Goal: Information Seeking & Learning: Learn about a topic

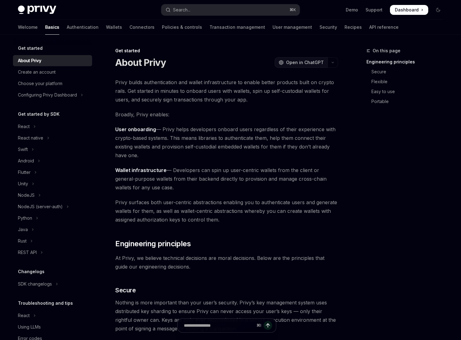
click at [304, 63] on span "Open in ChatGPT" at bounding box center [305, 62] width 38 height 6
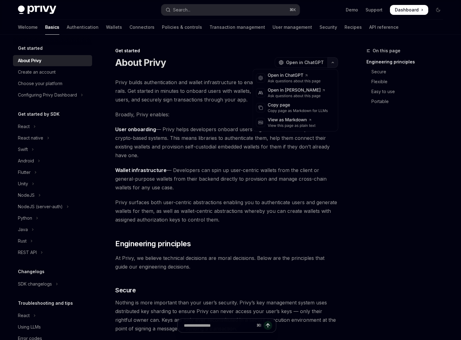
click at [335, 61] on button "button" at bounding box center [332, 62] width 11 height 11
click at [307, 109] on div "Copy page as Markdown for LLMs" at bounding box center [298, 110] width 60 height 5
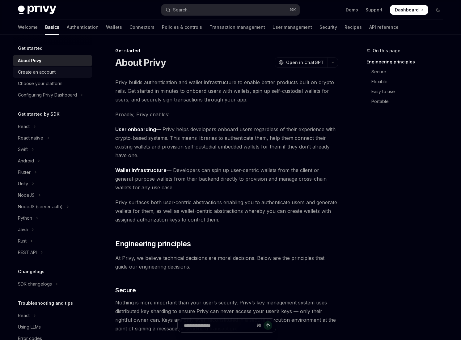
click at [55, 70] on div "Create an account" at bounding box center [37, 71] width 38 height 7
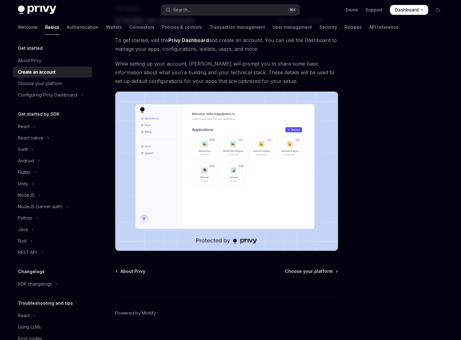
scroll to position [53, 0]
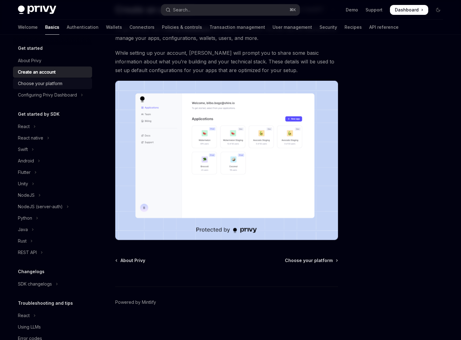
click at [36, 83] on div "Choose your platform" at bounding box center [40, 83] width 44 height 7
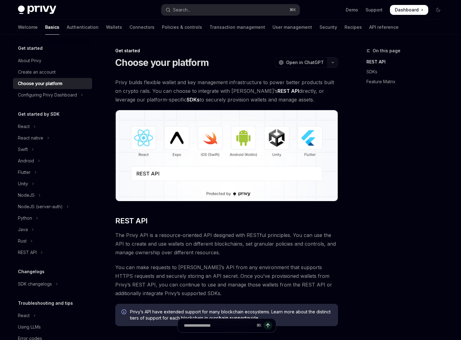
click at [335, 61] on button "button" at bounding box center [332, 62] width 11 height 11
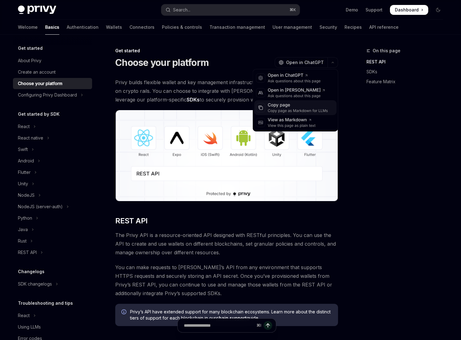
click at [299, 105] on div "Copy page" at bounding box center [298, 105] width 60 height 6
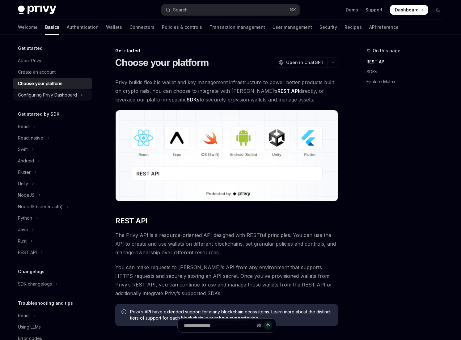
click at [52, 94] on div "Configuring Privy Dashboard" at bounding box center [47, 94] width 59 height 7
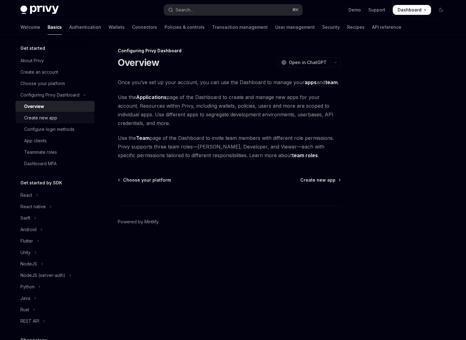
click at [62, 119] on div "Create new app" at bounding box center [57, 117] width 67 height 7
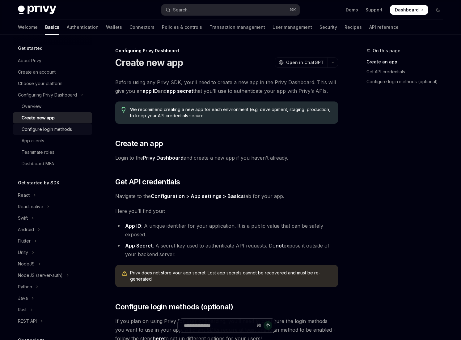
click at [63, 127] on div "Configure login methods" at bounding box center [47, 128] width 50 height 7
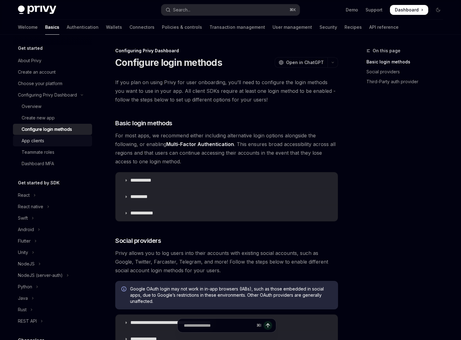
click at [57, 142] on div "App clients" at bounding box center [55, 140] width 67 height 7
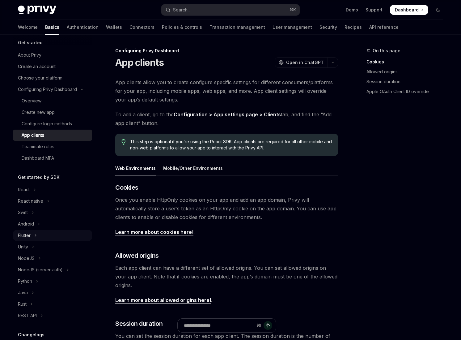
scroll to position [12, 0]
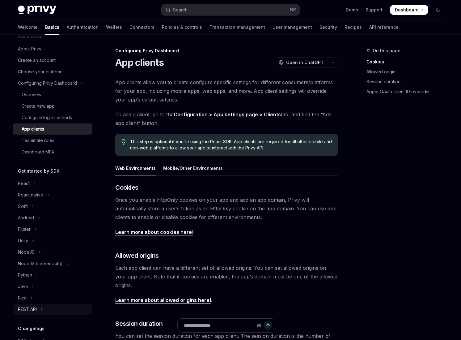
click at [45, 308] on button "REST API" at bounding box center [52, 308] width 79 height 11
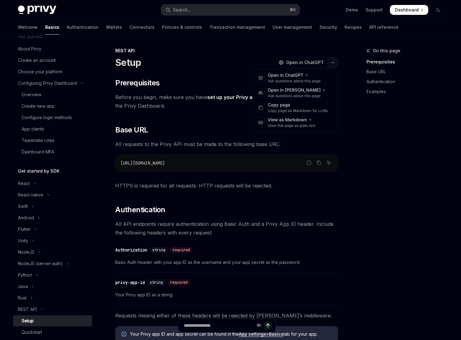
click at [333, 61] on button "button" at bounding box center [332, 62] width 11 height 11
click at [306, 104] on div "Copy page" at bounding box center [298, 105] width 60 height 6
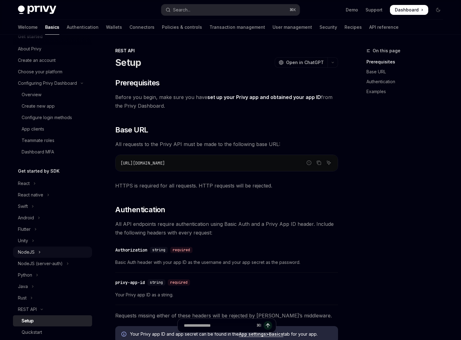
click at [48, 253] on button "NodeJS" at bounding box center [52, 251] width 79 height 11
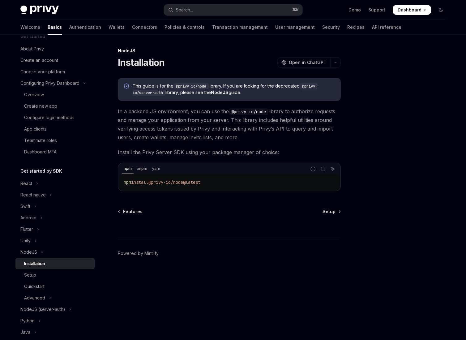
click at [204, 86] on code "@privy-io/node" at bounding box center [190, 86] width 35 height 6
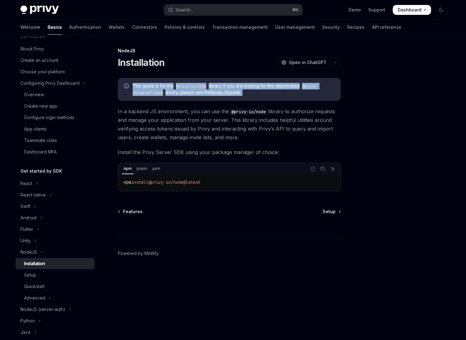
click at [204, 86] on code "@privy-io/node" at bounding box center [190, 86] width 35 height 6
click at [243, 87] on span "This guide is for the @privy-io/node library. If you are looking for the deprec…" at bounding box center [234, 89] width 202 height 13
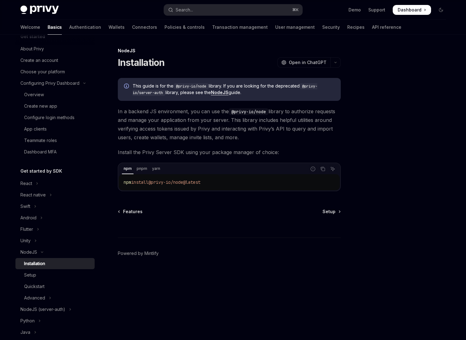
click at [243, 154] on span "Install the Privy Server SDK using your package manager of choice:" at bounding box center [229, 152] width 223 height 9
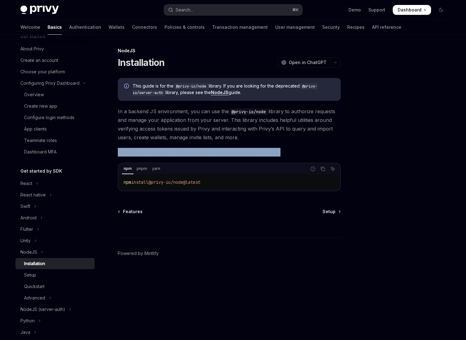
click at [243, 154] on span "Install the Privy Server SDK using your package manager of choice:" at bounding box center [229, 152] width 223 height 9
click at [259, 153] on span "Install the Privy Server SDK using your package manager of choice:" at bounding box center [229, 152] width 223 height 9
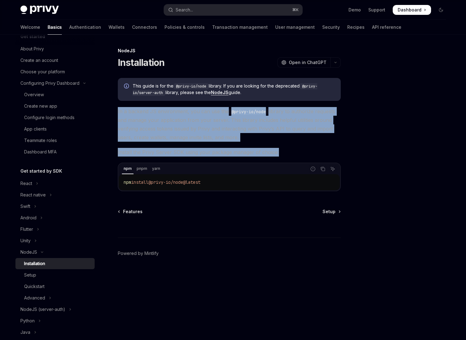
drag, startPoint x: 281, startPoint y: 154, endPoint x: 116, endPoint y: 111, distance: 170.5
click at [116, 111] on div "NodeJS Installation OpenAI Open in ChatGPT OpenAI Open in ChatGPT This guide is…" at bounding box center [171, 193] width 341 height 293
drag, startPoint x: 233, startPoint y: 143, endPoint x: 272, endPoint y: 154, distance: 40.6
click at [272, 154] on div "NodeJS Installation OpenAI Open in ChatGPT OpenAI Open in ChatGPT This guide is…" at bounding box center [171, 193] width 341 height 293
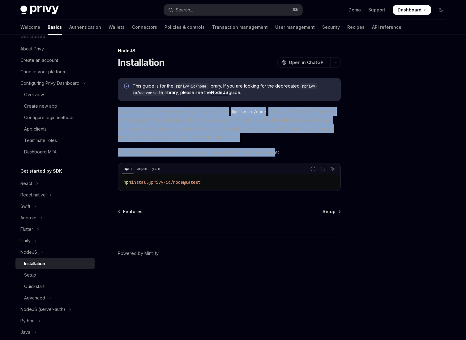
click at [272, 154] on span "Install the Privy Server SDK using your package manager of choice:" at bounding box center [229, 152] width 223 height 9
drag, startPoint x: 280, startPoint y: 152, endPoint x: 118, endPoint y: 114, distance: 166.7
click at [118, 114] on div "This guide is for the @privy-io/node library. If you are looking for the deprec…" at bounding box center [229, 134] width 223 height 113
click at [118, 114] on span "In a backend JS environment, you can use the @privy-io/node library to authoriz…" at bounding box center [229, 124] width 223 height 35
drag, startPoint x: 117, startPoint y: 112, endPoint x: 282, endPoint y: 154, distance: 170.6
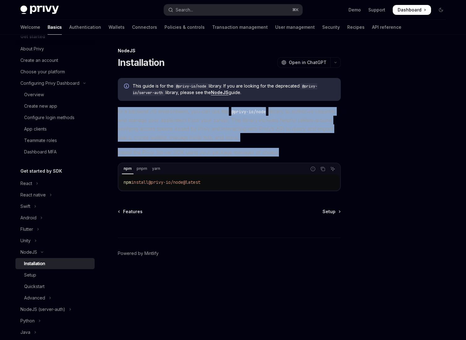
click at [282, 154] on div "NodeJS Installation OpenAI Open in ChatGPT OpenAI Open in ChatGPT This guide is…" at bounding box center [171, 193] width 341 height 293
click at [282, 154] on span "Install the Privy Server SDK using your package manager of choice:" at bounding box center [229, 152] width 223 height 9
drag, startPoint x: 149, startPoint y: 138, endPoint x: 118, endPoint y: 114, distance: 39.6
click at [118, 114] on div "This guide is for the @privy-io/node library. If you are looking for the deprec…" at bounding box center [229, 134] width 223 height 113
click at [118, 114] on span "In a backend JS environment, you can use the @privy-io/node library to authoriz…" at bounding box center [229, 124] width 223 height 35
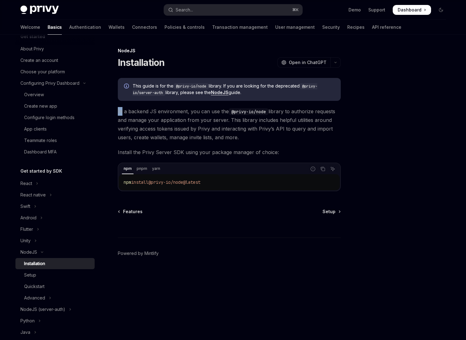
click at [118, 114] on span "In a backend JS environment, you can use the @privy-io/node library to authoriz…" at bounding box center [229, 124] width 223 height 35
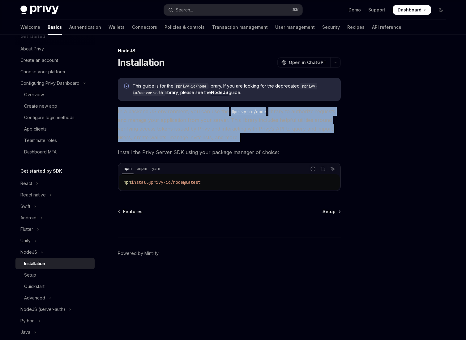
click at [118, 114] on span "In a backend JS environment, you can use the @privy-io/node library to authoriz…" at bounding box center [229, 124] width 223 height 35
click at [184, 127] on span "In a backend JS environment, you can use the @privy-io/node library to authoriz…" at bounding box center [229, 124] width 223 height 35
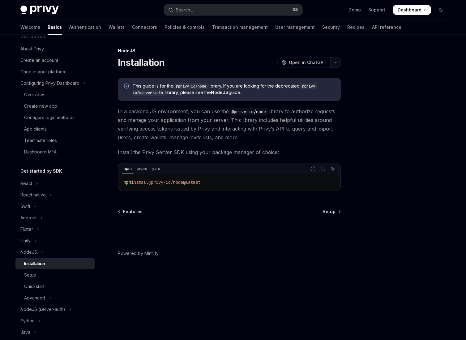
click at [338, 61] on button "button" at bounding box center [335, 62] width 11 height 11
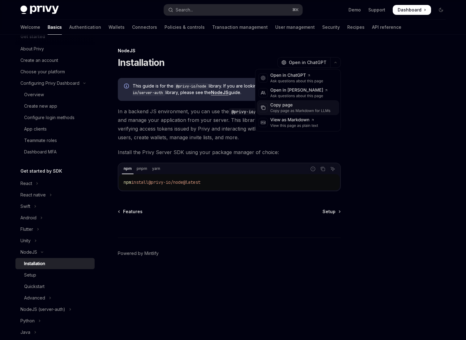
click at [297, 105] on div "Copy page" at bounding box center [300, 105] width 60 height 6
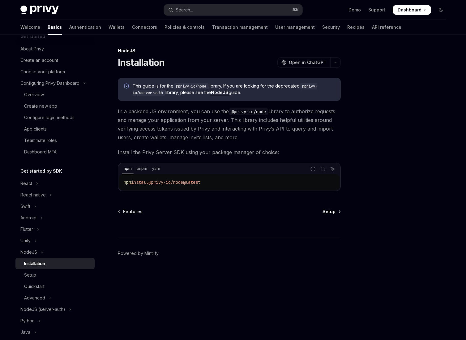
click at [331, 213] on span "Setup" at bounding box center [328, 211] width 13 height 6
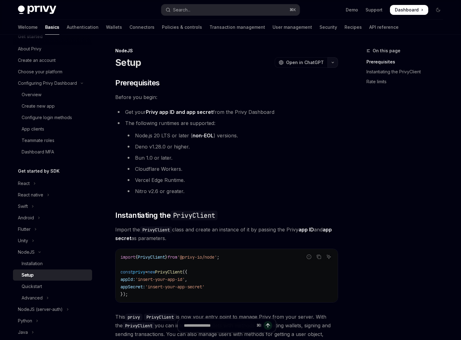
click at [334, 64] on button "button" at bounding box center [332, 62] width 11 height 11
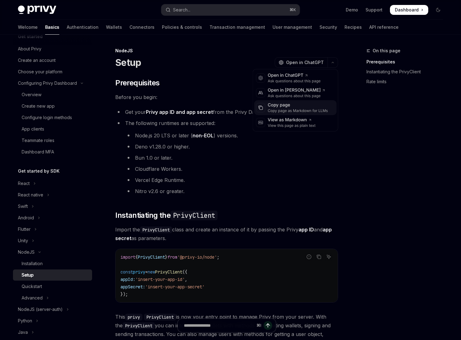
click at [301, 106] on div "Copy page" at bounding box center [298, 105] width 60 height 6
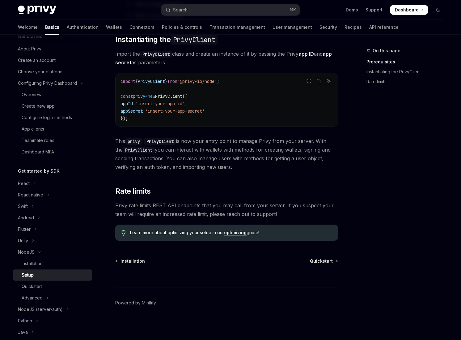
scroll to position [176, 0]
click at [327, 258] on span "Quickstart" at bounding box center [321, 260] width 23 height 6
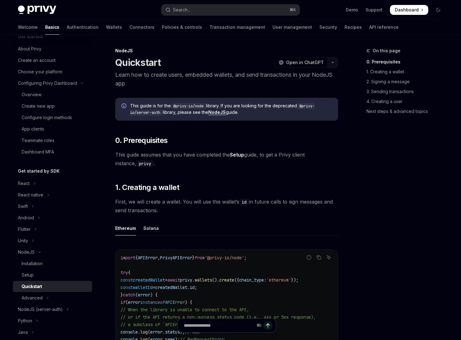
click at [333, 60] on button "button" at bounding box center [332, 62] width 11 height 11
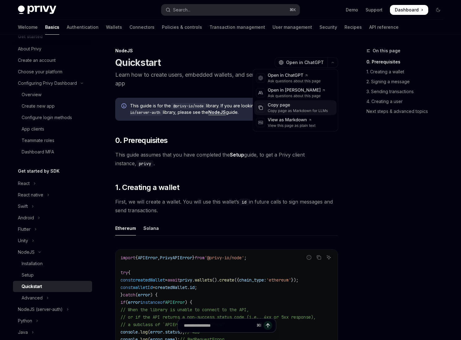
click at [289, 107] on div "Copy page" at bounding box center [298, 105] width 60 height 6
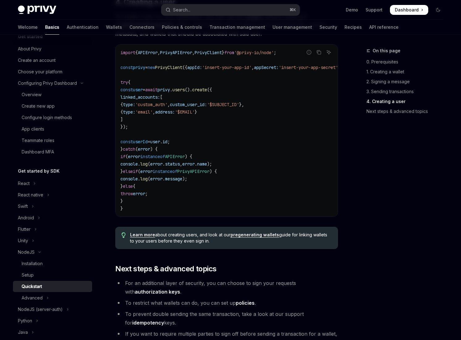
scroll to position [1240, 0]
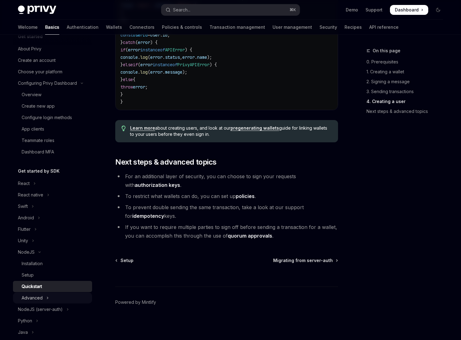
click at [43, 294] on button "Advanced" at bounding box center [52, 297] width 79 height 11
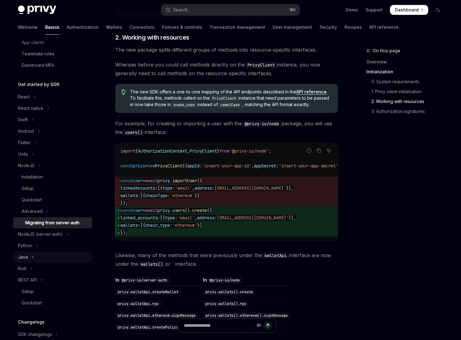
scroll to position [165, 0]
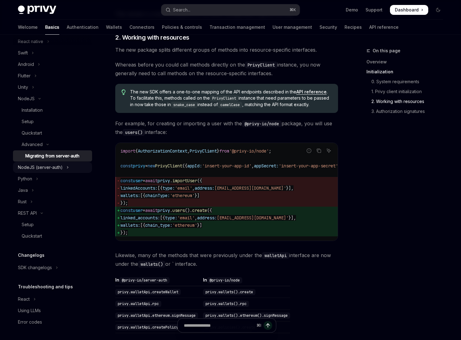
click at [54, 168] on div "NodeJS (server-auth)" at bounding box center [40, 166] width 45 height 7
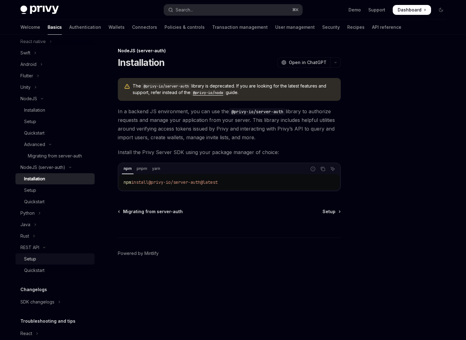
click at [46, 256] on div "Setup" at bounding box center [57, 258] width 67 height 7
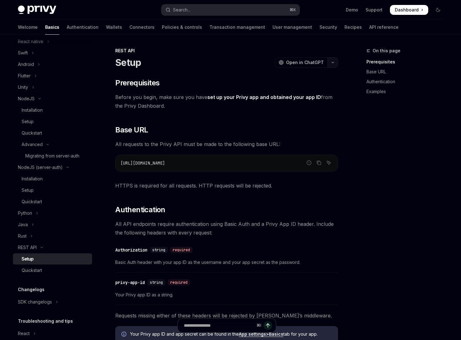
click at [333, 61] on button "button" at bounding box center [332, 62] width 11 height 11
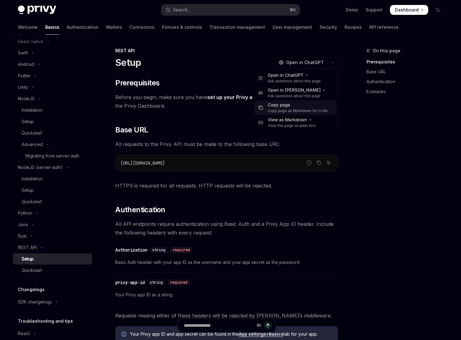
click at [290, 105] on div "Copy page" at bounding box center [298, 105] width 60 height 6
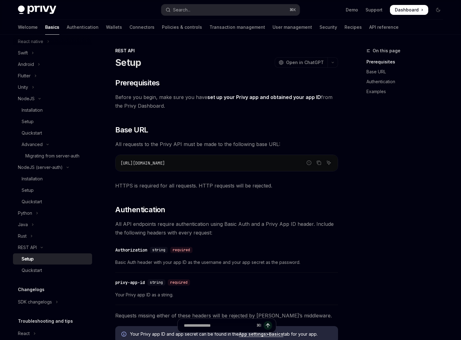
scroll to position [61, 0]
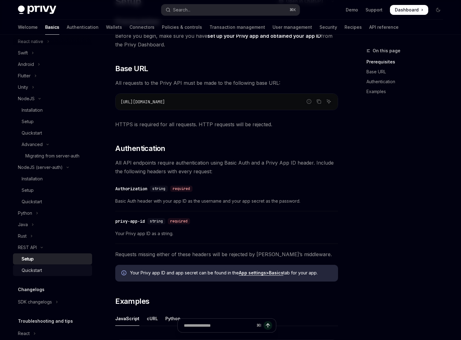
click at [45, 270] on div "Quickstart" at bounding box center [55, 269] width 67 height 7
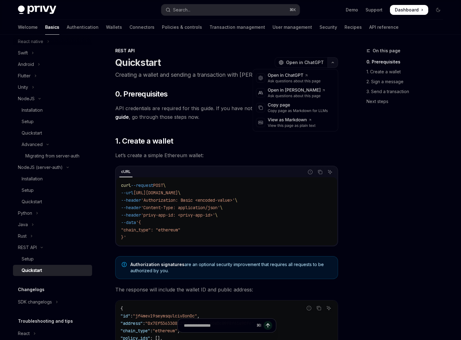
click at [330, 62] on button "button" at bounding box center [332, 62] width 11 height 11
click at [300, 105] on div "Copy page" at bounding box center [298, 105] width 60 height 6
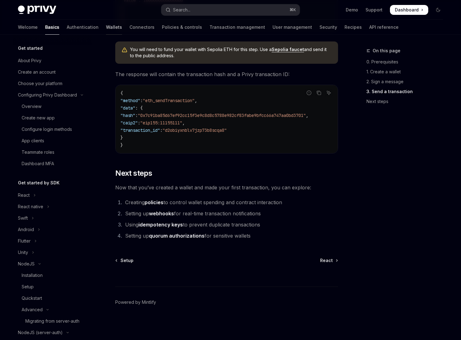
click at [106, 27] on link "Wallets" at bounding box center [114, 27] width 16 height 15
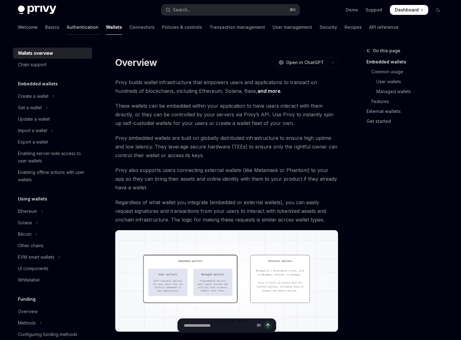
click at [67, 28] on link "Authentication" at bounding box center [83, 27] width 32 height 15
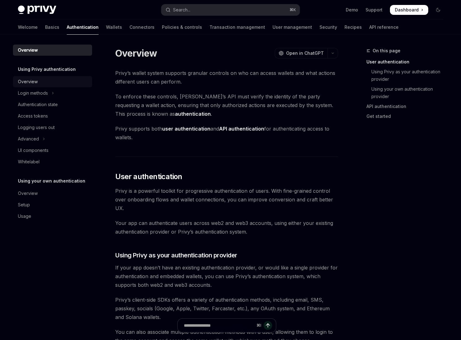
click at [48, 79] on div "Overview" at bounding box center [53, 81] width 70 height 7
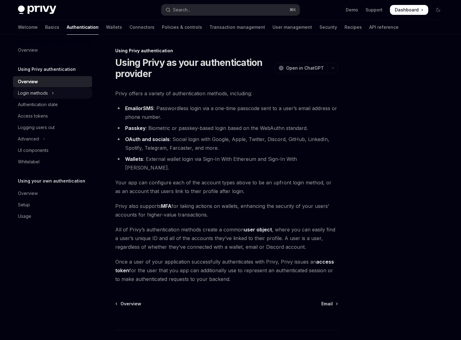
click at [64, 89] on button "Login methods" at bounding box center [52, 92] width 79 height 11
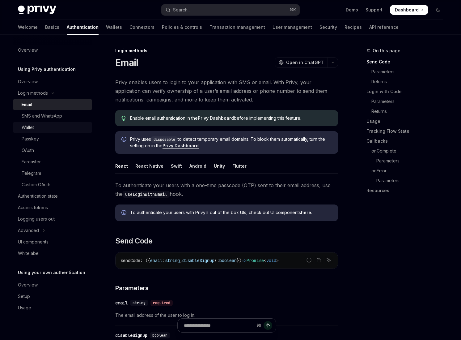
click at [59, 127] on div "Wallet" at bounding box center [55, 127] width 67 height 7
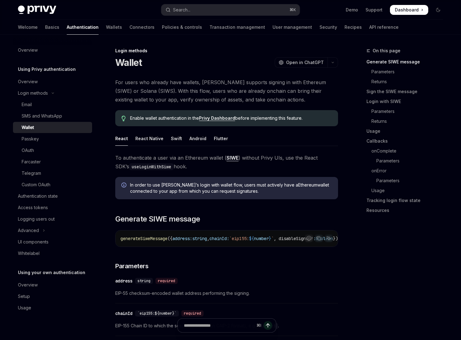
click at [163, 157] on span "To authenticate a user via an Ethereum wallet ( SIWE ) without Privy UIs, use t…" at bounding box center [226, 161] width 223 height 17
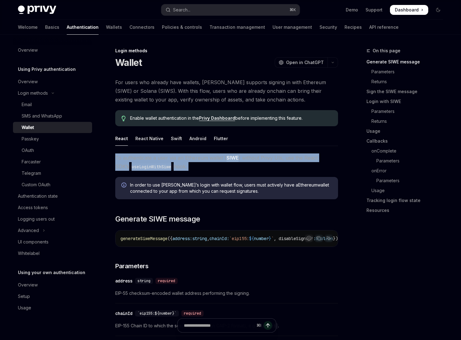
click at [163, 157] on span "To authenticate a user via an Ethereum wallet ( SIWE ) without Privy UIs, use t…" at bounding box center [226, 161] width 223 height 17
click at [187, 159] on span "To authenticate a user via an Ethereum wallet ( SIWE ) without Privy UIs, use t…" at bounding box center [226, 161] width 223 height 17
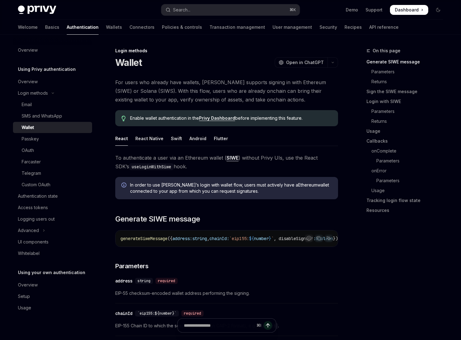
click at [256, 158] on span "To authenticate a user via an Ethereum wallet ( SIWE ) without Privy UIs, use t…" at bounding box center [226, 161] width 223 height 17
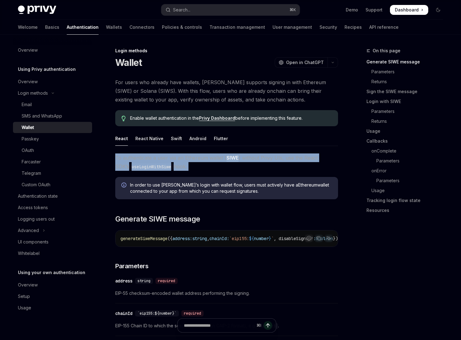
click at [256, 158] on span "To authenticate a user via an Ethereum wallet ( SIWE ) without Privy UIs, use t…" at bounding box center [226, 161] width 223 height 17
click at [289, 158] on span "To authenticate a user via an Ethereum wallet ( SIWE ) without Privy UIs, use t…" at bounding box center [226, 161] width 223 height 17
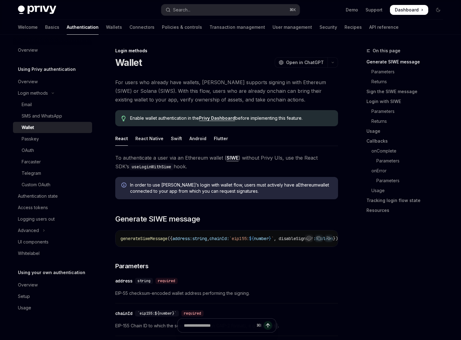
click at [226, 167] on span "To authenticate a user via an Ethereum wallet ( SIWE ) without Privy UIs, use t…" at bounding box center [226, 161] width 223 height 17
click at [147, 140] on div "React Native" at bounding box center [149, 138] width 28 height 15
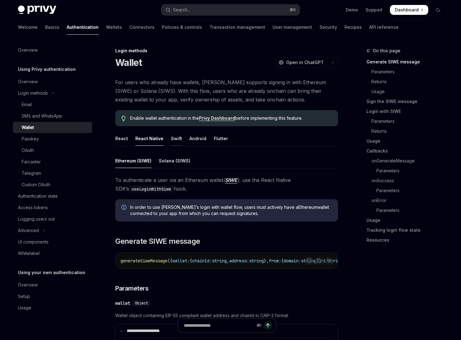
click at [172, 142] on div "Swift" at bounding box center [176, 138] width 11 height 15
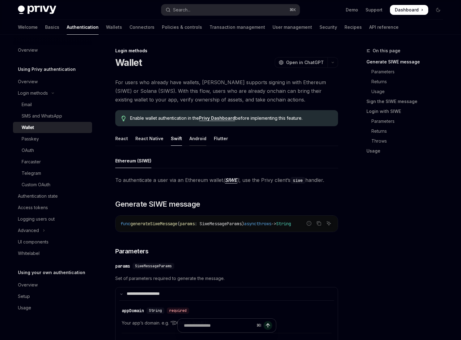
click at [195, 141] on div "Android" at bounding box center [197, 138] width 17 height 15
click at [219, 141] on div "Flutter" at bounding box center [221, 138] width 14 height 15
click at [121, 138] on div "React" at bounding box center [121, 138] width 13 height 15
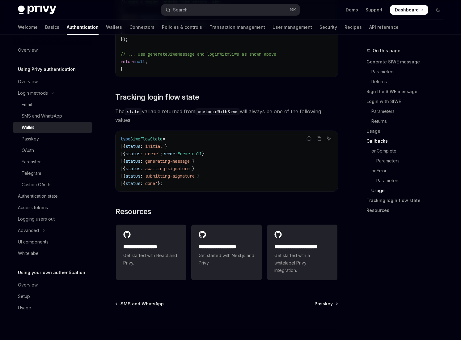
scroll to position [1544, 0]
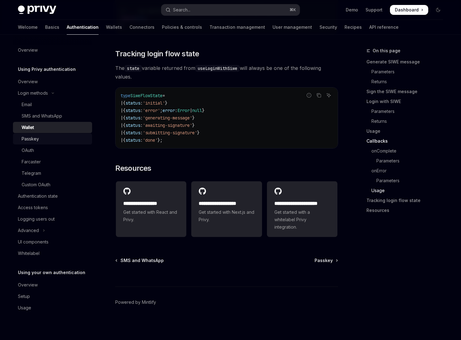
click at [40, 136] on div "Passkey" at bounding box center [55, 138] width 67 height 7
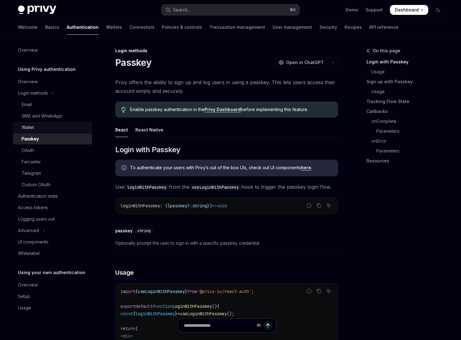
click at [58, 129] on div "Wallet" at bounding box center [55, 127] width 67 height 7
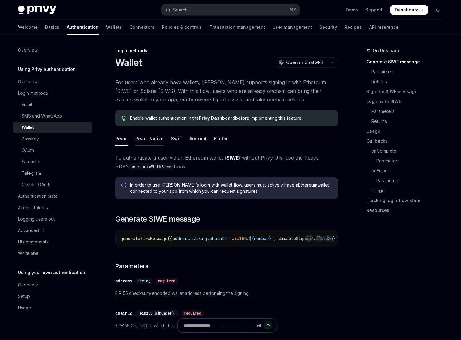
click at [147, 140] on div "React Native" at bounding box center [149, 138] width 28 height 15
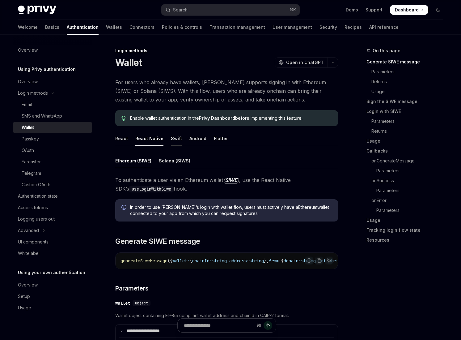
click at [177, 141] on div "Swift" at bounding box center [176, 138] width 11 height 15
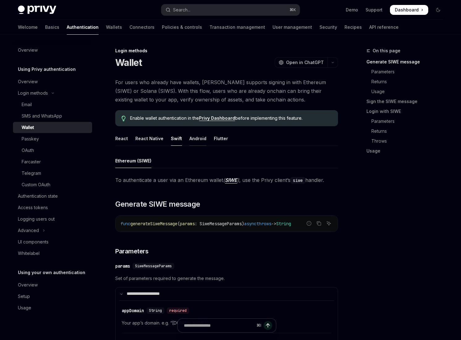
click at [194, 142] on div "Android" at bounding box center [197, 138] width 17 height 15
click at [216, 142] on div "Flutter" at bounding box center [221, 138] width 14 height 15
click at [122, 143] on div "React" at bounding box center [121, 138] width 13 height 15
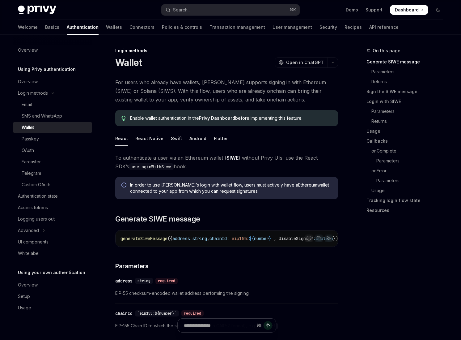
click at [173, 186] on span "In order to use [PERSON_NAME]’s login with wallet flow, users must actively hav…" at bounding box center [231, 188] width 202 height 12
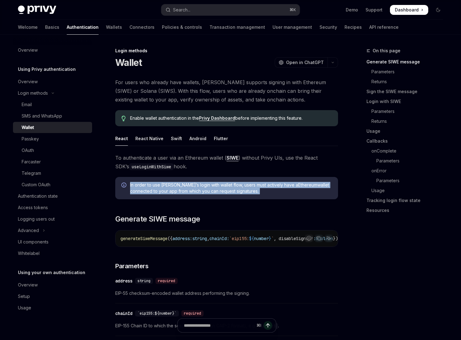
click at [173, 186] on span "In order to use [PERSON_NAME]’s login with wallet flow, users must actively hav…" at bounding box center [231, 188] width 202 height 12
click at [208, 189] on span "In order to use [PERSON_NAME]’s login with wallet flow, users must actively hav…" at bounding box center [231, 188] width 202 height 12
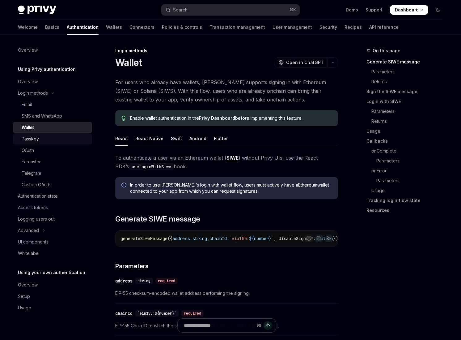
click at [46, 136] on div "Passkey" at bounding box center [55, 138] width 67 height 7
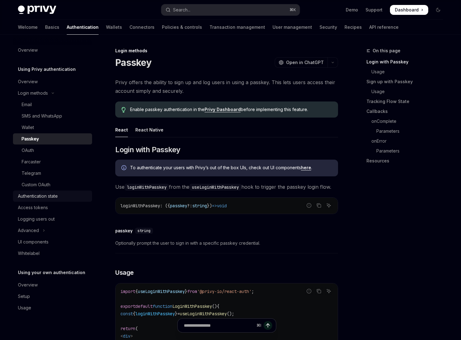
click at [51, 197] on div "Authentication state" at bounding box center [38, 195] width 40 height 7
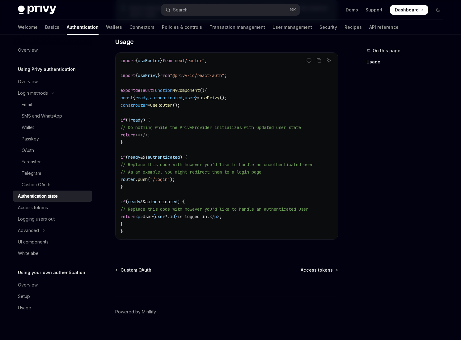
scroll to position [194, 0]
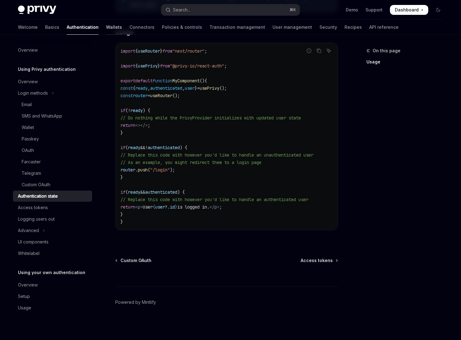
click at [106, 28] on link "Wallets" at bounding box center [114, 27] width 16 height 15
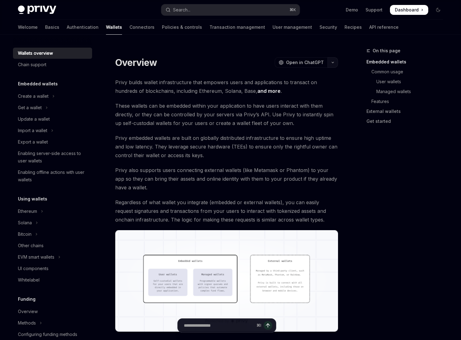
click at [333, 63] on icon "button" at bounding box center [333, 62] width 2 height 1
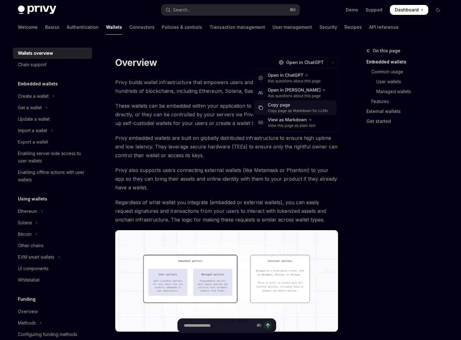
click at [288, 107] on div "Copy page" at bounding box center [298, 105] width 60 height 6
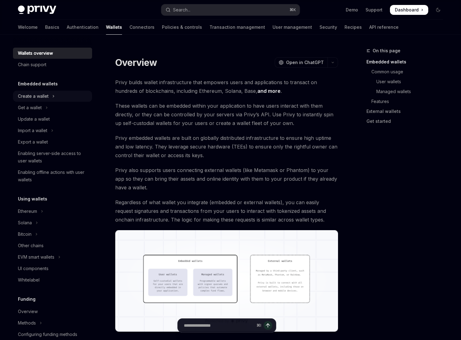
click at [60, 98] on button "Create a wallet" at bounding box center [52, 96] width 79 height 11
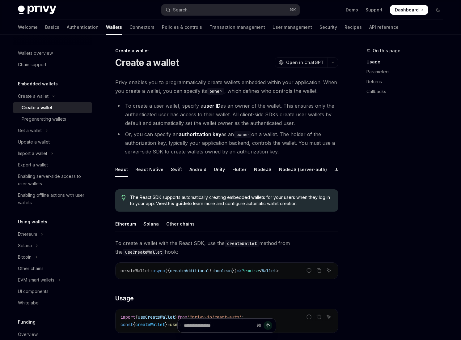
click at [218, 116] on li "To create a user wallet, specify a user ID as an owner of the wallet. This ensu…" at bounding box center [226, 114] width 223 height 26
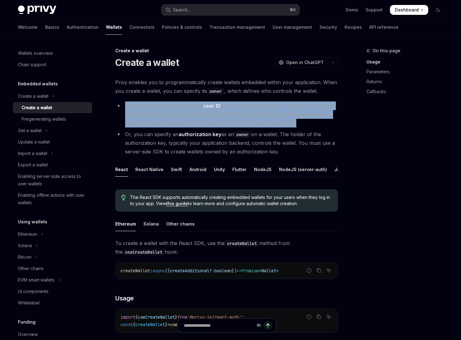
click at [218, 116] on li "To create a user wallet, specify a user ID as an owner of the wallet. This ensu…" at bounding box center [226, 114] width 223 height 26
click at [226, 116] on li "To create a user wallet, specify a user ID as an owner of the wallet. This ensu…" at bounding box center [226, 114] width 223 height 26
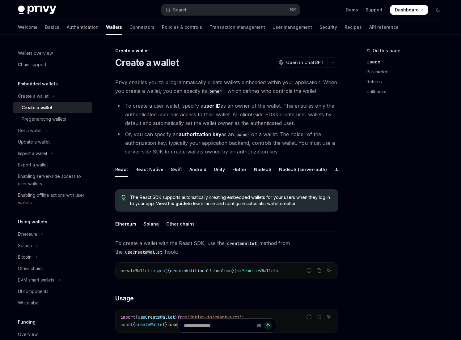
scroll to position [0, 15]
click at [239, 170] on div "NodeJS" at bounding box center [248, 169] width 18 height 15
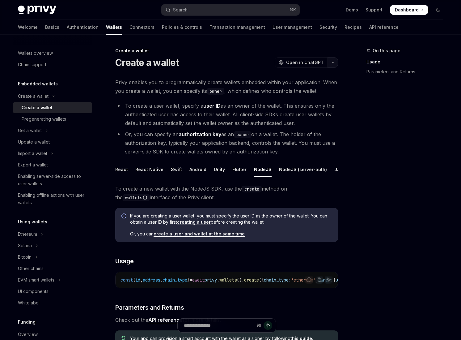
click at [333, 61] on button "button" at bounding box center [332, 62] width 11 height 11
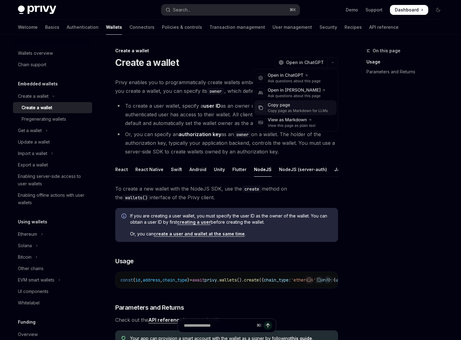
click at [298, 108] on div "Copy page as Markdown for LLMs" at bounding box center [298, 110] width 60 height 5
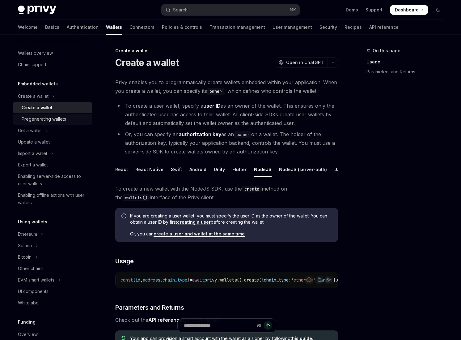
click at [66, 116] on div "Pregenerating wallets" at bounding box center [55, 118] width 67 height 7
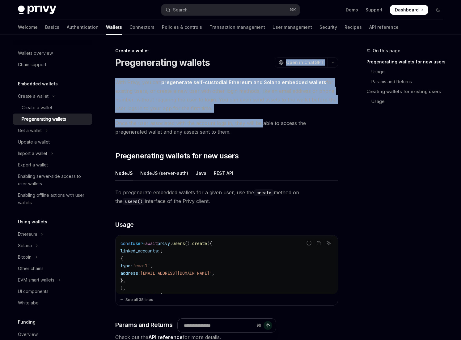
drag, startPoint x: 261, startPoint y: 125, endPoint x: 237, endPoint y: 64, distance: 66.0
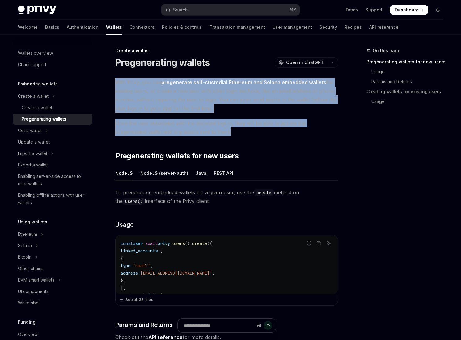
drag, startPoint x: 241, startPoint y: 81, endPoint x: 243, endPoint y: 131, distance: 50.1
click at [243, 131] on span "Once the user associated with the account logs in, they will be able to access …" at bounding box center [226, 127] width 223 height 17
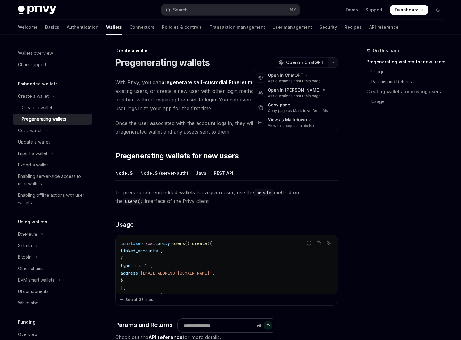
click at [333, 61] on icon "button" at bounding box center [332, 62] width 7 height 2
click at [299, 106] on div "Copy page" at bounding box center [298, 105] width 60 height 6
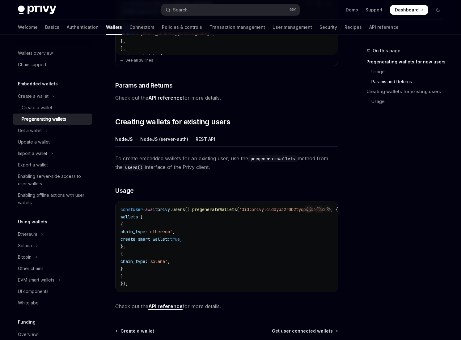
scroll to position [312, 0]
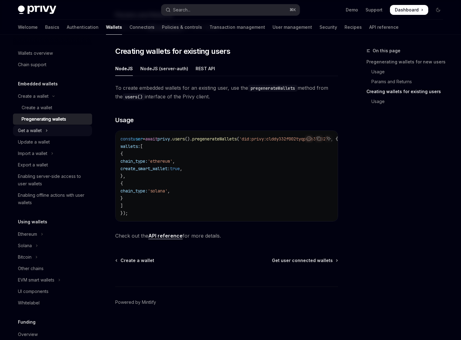
click at [57, 131] on button "Get a wallet" at bounding box center [52, 130] width 79 height 11
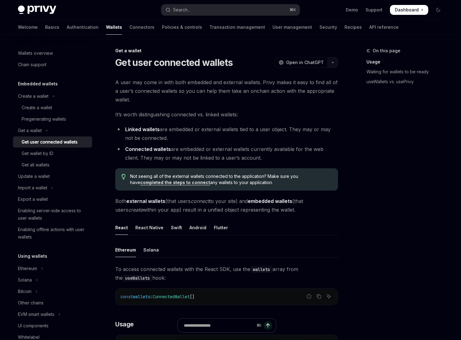
click at [335, 65] on button "button" at bounding box center [332, 62] width 11 height 11
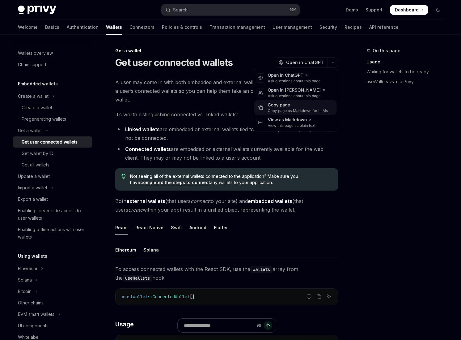
click at [292, 105] on div "Copy page" at bounding box center [298, 105] width 60 height 6
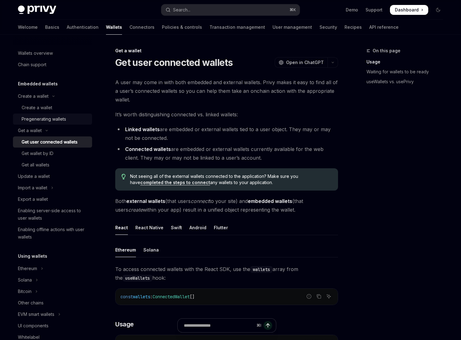
click at [65, 122] on div "Pregenerating wallets" at bounding box center [44, 118] width 44 height 7
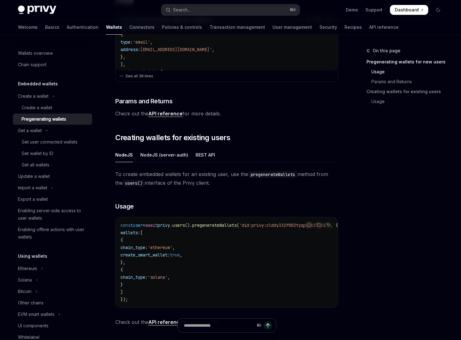
scroll to position [312, 0]
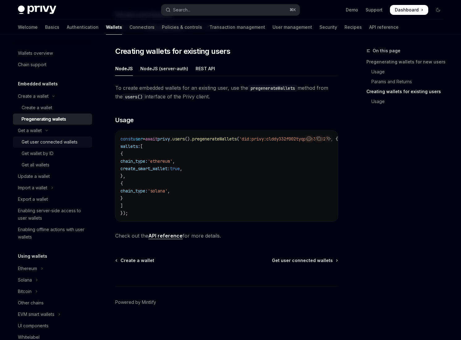
click at [38, 140] on div "Get user connected wallets" at bounding box center [50, 141] width 56 height 7
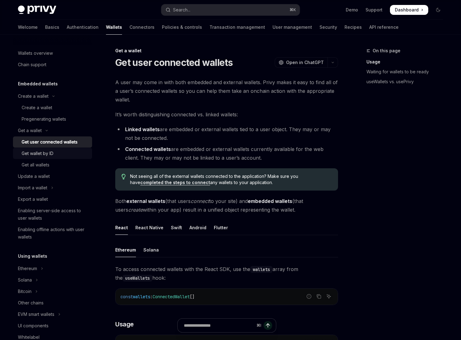
click at [56, 153] on div "Get wallet by ID" at bounding box center [55, 153] width 67 height 7
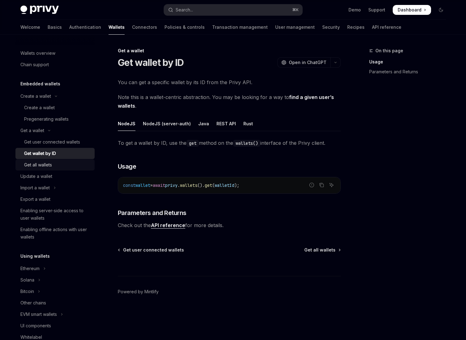
click at [61, 163] on div "Get all wallets" at bounding box center [57, 164] width 67 height 7
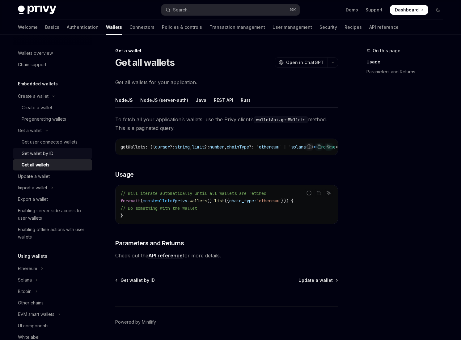
click at [61, 152] on div "Get wallet by ID" at bounding box center [55, 153] width 67 height 7
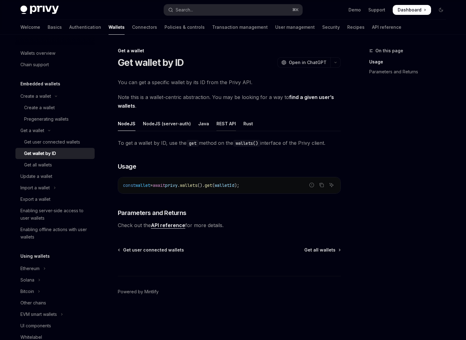
click at [223, 124] on div "REST API" at bounding box center [225, 123] width 19 height 15
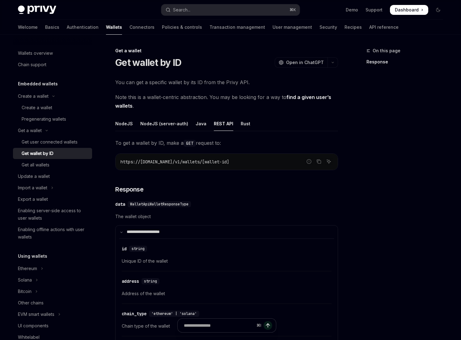
click at [115, 122] on div "**********" at bounding box center [168, 312] width 341 height 531
click at [120, 123] on div "NodeJS" at bounding box center [124, 123] width 18 height 15
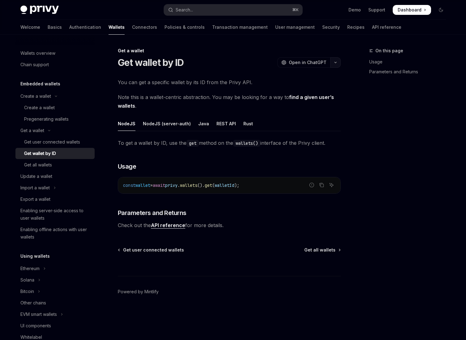
click at [336, 64] on button "button" at bounding box center [335, 62] width 11 height 11
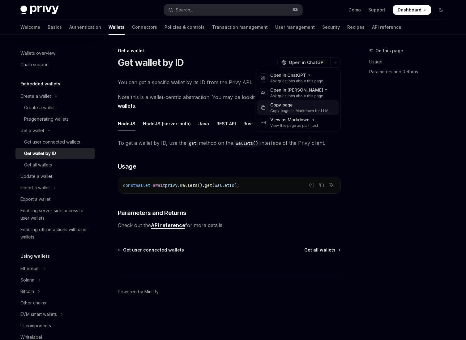
click at [295, 105] on div "Copy page" at bounding box center [300, 105] width 60 height 6
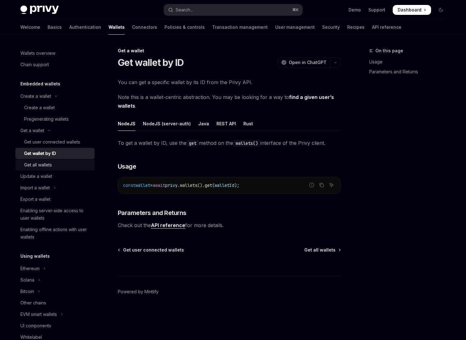
click at [44, 163] on div "Get all wallets" at bounding box center [38, 164] width 28 height 7
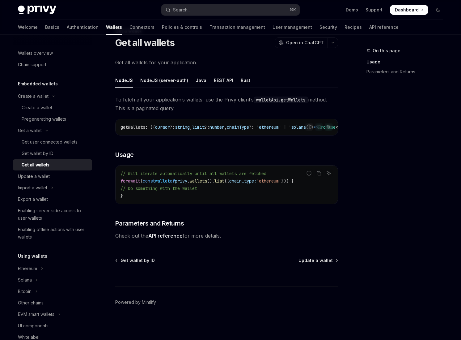
scroll to position [22, 0]
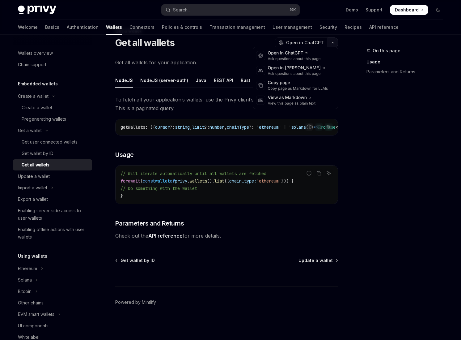
click at [333, 41] on icon "button" at bounding box center [332, 42] width 7 height 2
click at [300, 84] on div "Copy page" at bounding box center [298, 83] width 60 height 6
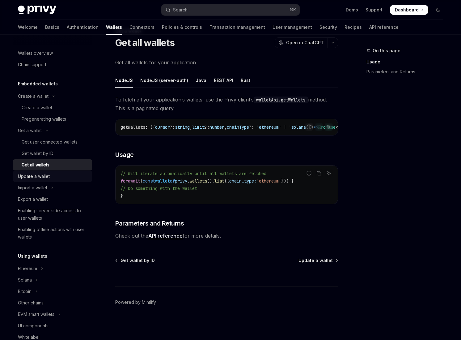
click at [61, 174] on div "Update a wallet" at bounding box center [53, 175] width 70 height 7
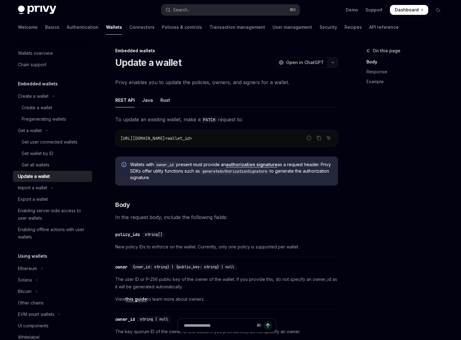
click at [334, 60] on button "button" at bounding box center [332, 62] width 11 height 11
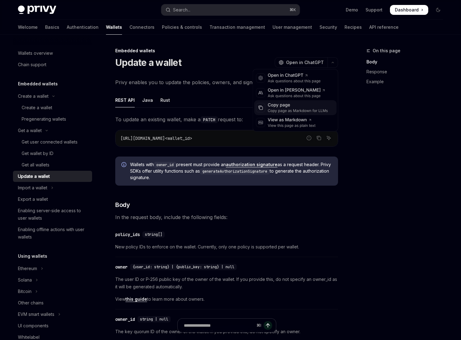
click at [297, 105] on div "Copy page" at bounding box center [298, 105] width 60 height 6
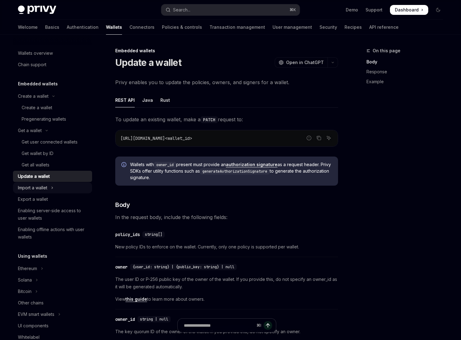
click at [61, 189] on button "Import a wallet" at bounding box center [52, 187] width 79 height 11
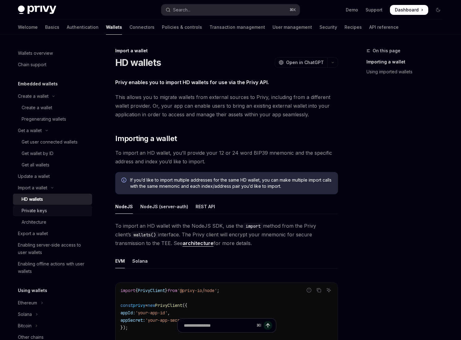
click at [51, 210] on div "Private keys" at bounding box center [55, 210] width 67 height 7
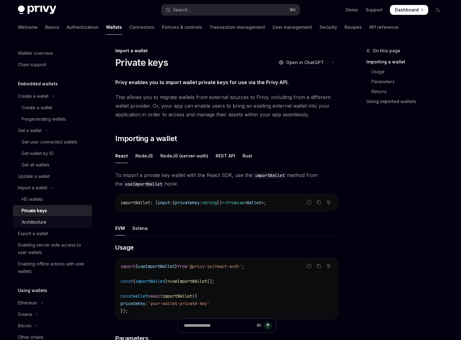
click at [51, 218] on div "Architecture" at bounding box center [55, 221] width 67 height 7
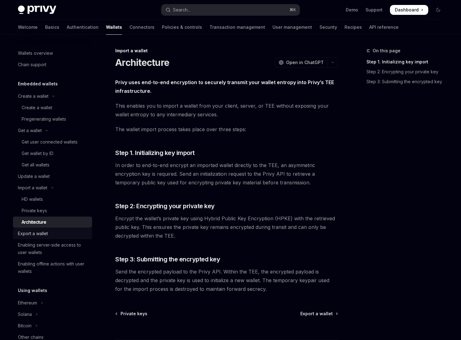
click at [48, 233] on div "Export a wallet" at bounding box center [53, 233] width 70 height 7
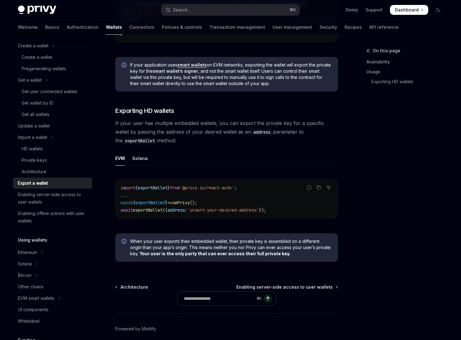
scroll to position [565, 0]
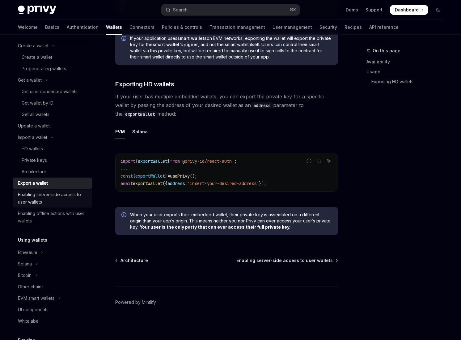
click at [51, 199] on div "Enabling server-side access to user wallets" at bounding box center [53, 198] width 70 height 15
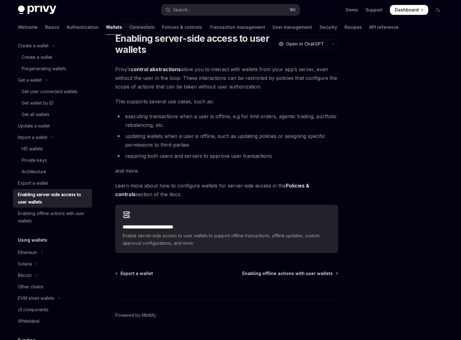
scroll to position [37, 0]
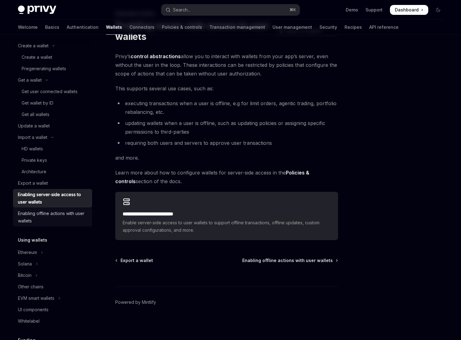
click at [65, 217] on div "Enabling offline actions with user wallets" at bounding box center [53, 216] width 70 height 15
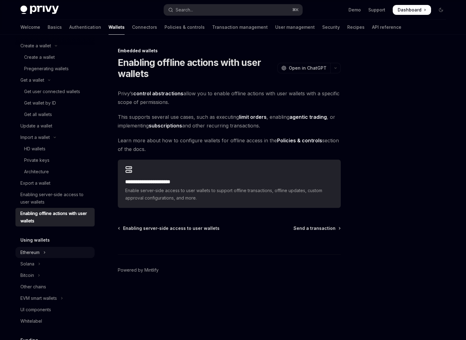
click at [63, 248] on button "Ethereum" at bounding box center [54, 252] width 79 height 11
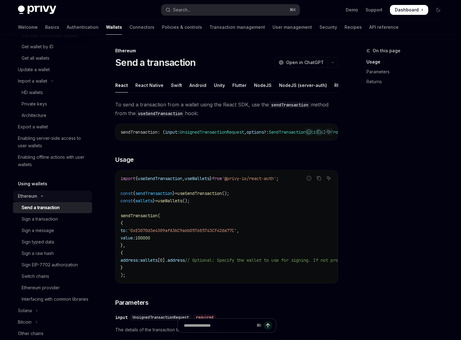
scroll to position [119, 0]
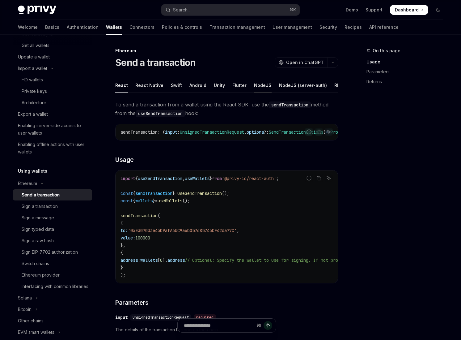
click at [259, 86] on div "NodeJS" at bounding box center [263, 85] width 18 height 15
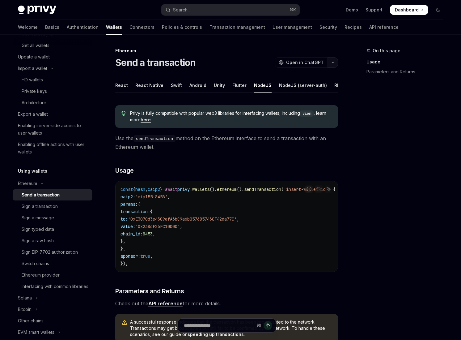
click at [333, 64] on button "button" at bounding box center [332, 62] width 11 height 11
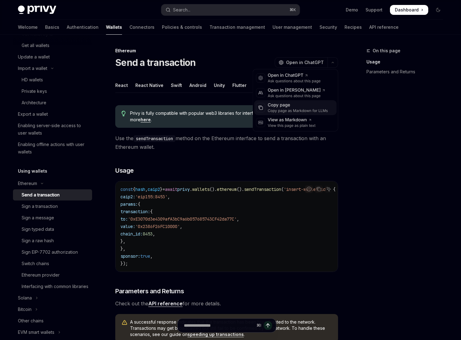
click at [292, 108] on div "Copy page as Markdown for LLMs" at bounding box center [298, 110] width 60 height 5
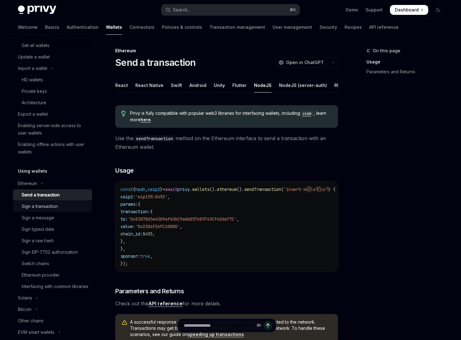
click at [56, 207] on div "Sign a transaction" at bounding box center [40, 205] width 36 height 7
type textarea "*"
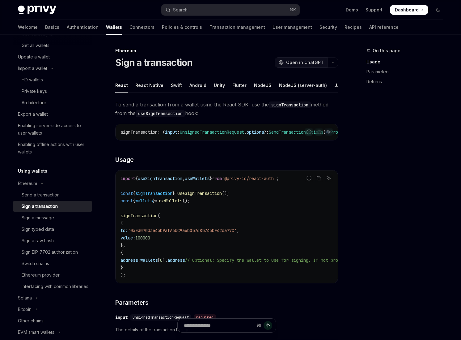
click at [327, 60] on button "OpenAI Open in ChatGPT" at bounding box center [301, 62] width 53 height 11
click at [332, 61] on icon "button" at bounding box center [332, 62] width 7 height 2
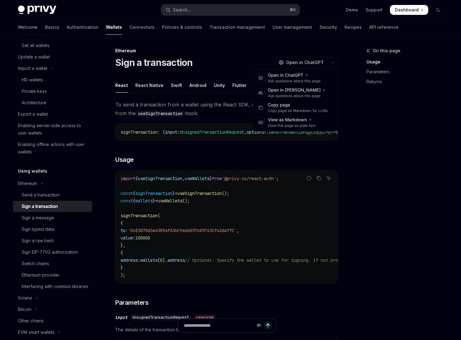
click at [377, 123] on div "On this page Usage Parameters Returns" at bounding box center [401, 193] width 94 height 293
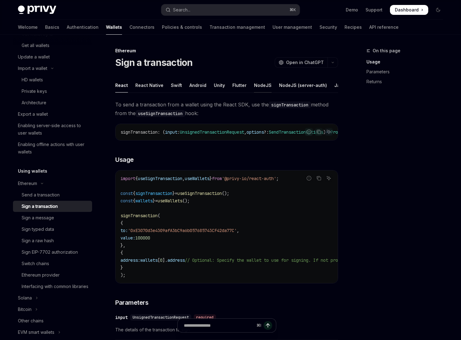
click at [256, 87] on div "NodeJS" at bounding box center [263, 85] width 18 height 15
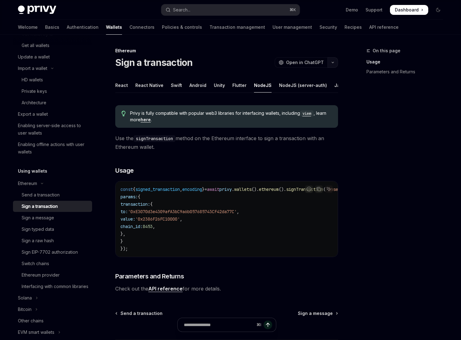
click at [333, 62] on icon "button" at bounding box center [332, 62] width 7 height 2
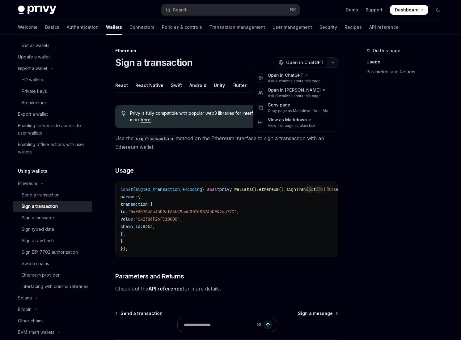
click at [334, 60] on button "button" at bounding box center [332, 62] width 11 height 11
click at [297, 101] on div "Copy page Copy page as Markdown for LLMs" at bounding box center [295, 107] width 82 height 15
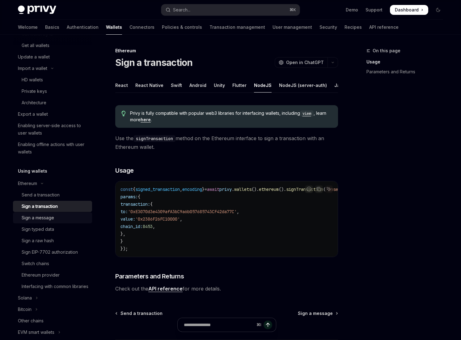
click at [60, 214] on div "Sign a message" at bounding box center [55, 217] width 67 height 7
type textarea "*"
